Goal: Task Accomplishment & Management: Use online tool/utility

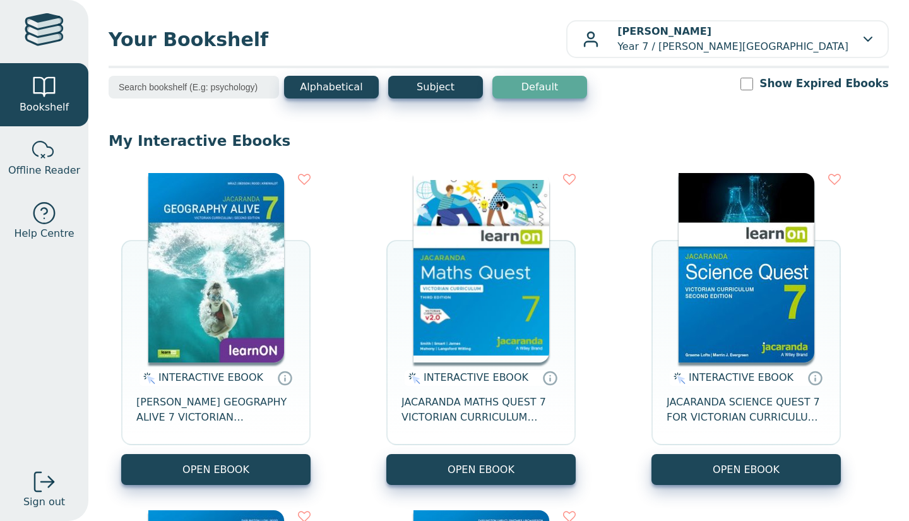
click at [259, 349] on img at bounding box center [216, 267] width 136 height 189
click at [219, 397] on span "[PERSON_NAME] GEOGRAPHY ALIVE 7 VICTORIAN CURRICULUM LEARNON EBOOK 2E" at bounding box center [215, 410] width 159 height 30
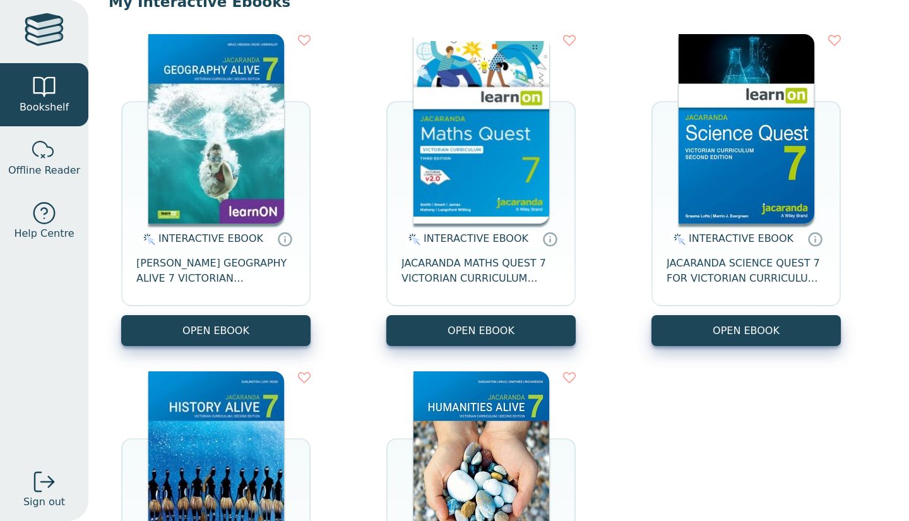
scroll to position [138, 0]
